Goal: Navigation & Orientation: Go to known website

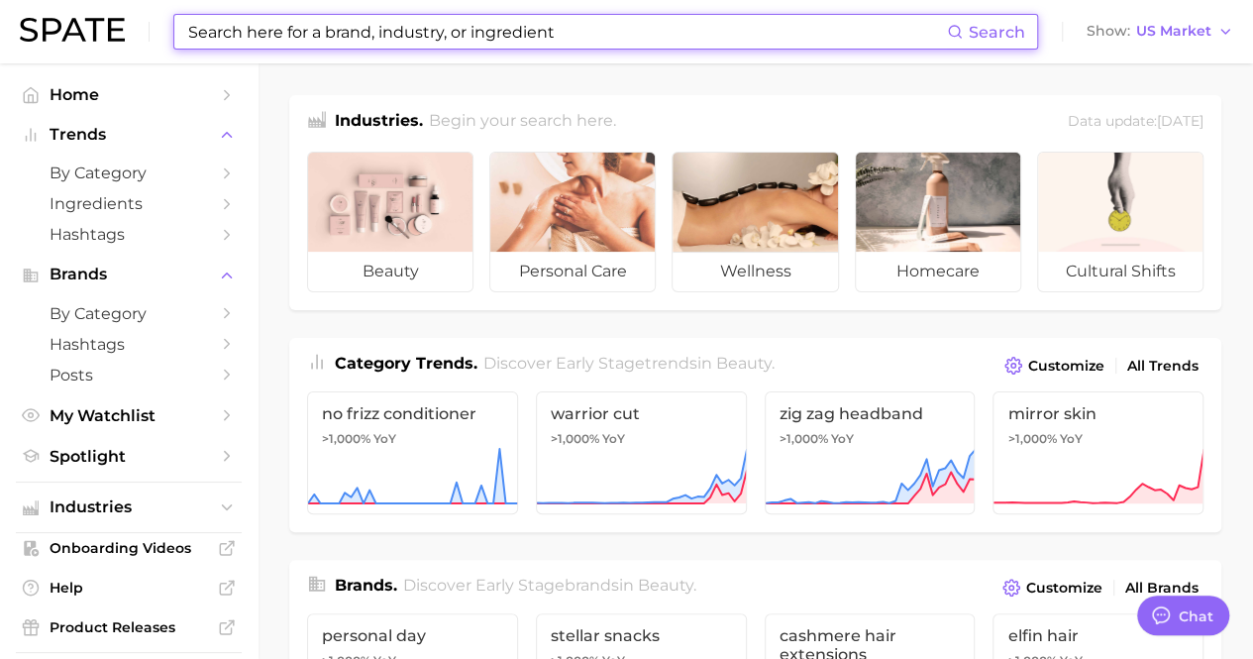
click at [816, 47] on input at bounding box center [566, 32] width 761 height 34
click at [586, 31] on input at bounding box center [566, 32] width 761 height 34
